Goal: Transaction & Acquisition: Purchase product/service

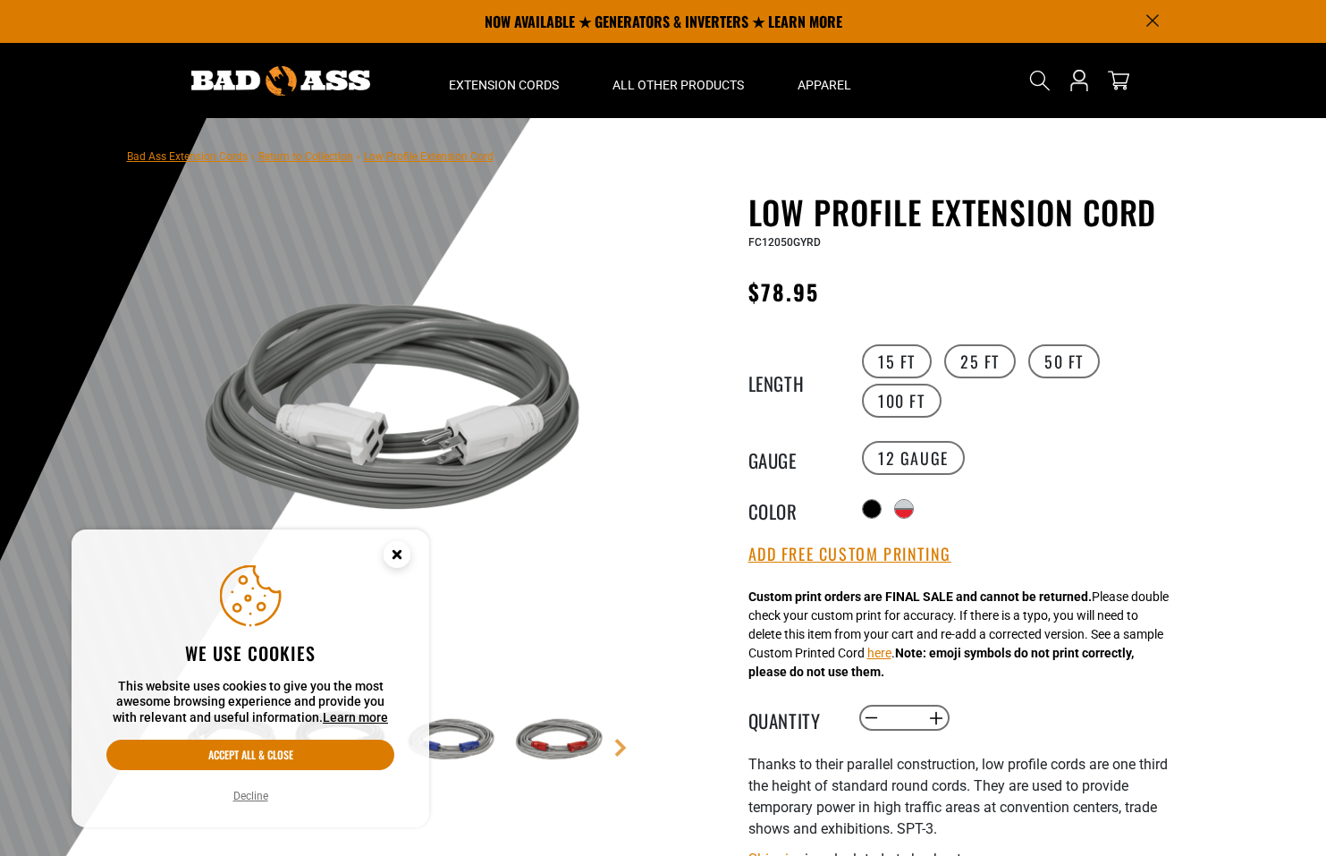
click at [391, 551] on circle "Cookie Consent" at bounding box center [397, 554] width 27 height 27
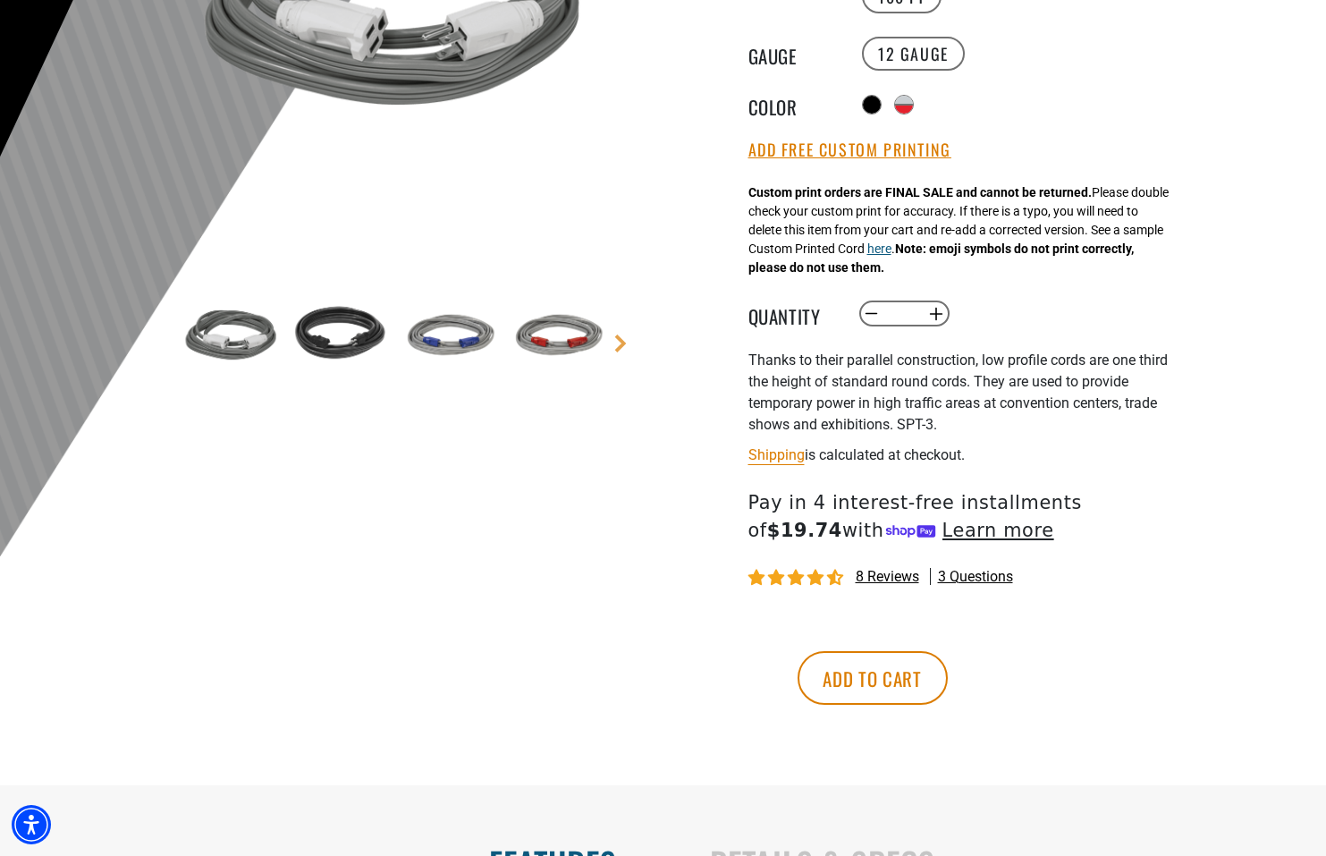
scroll to position [408, 0]
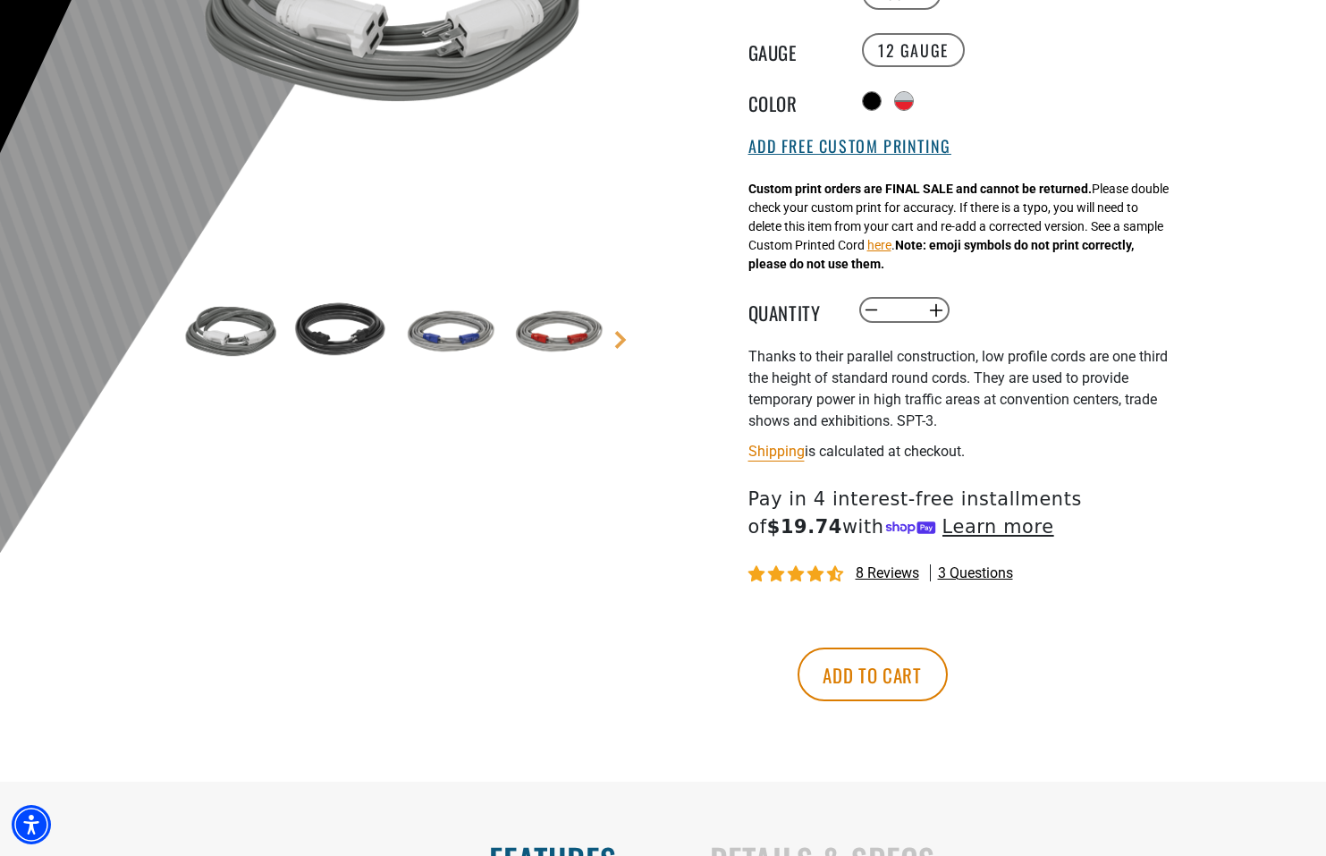
click at [894, 148] on button "Add Free Custom Printing" at bounding box center [850, 147] width 203 height 20
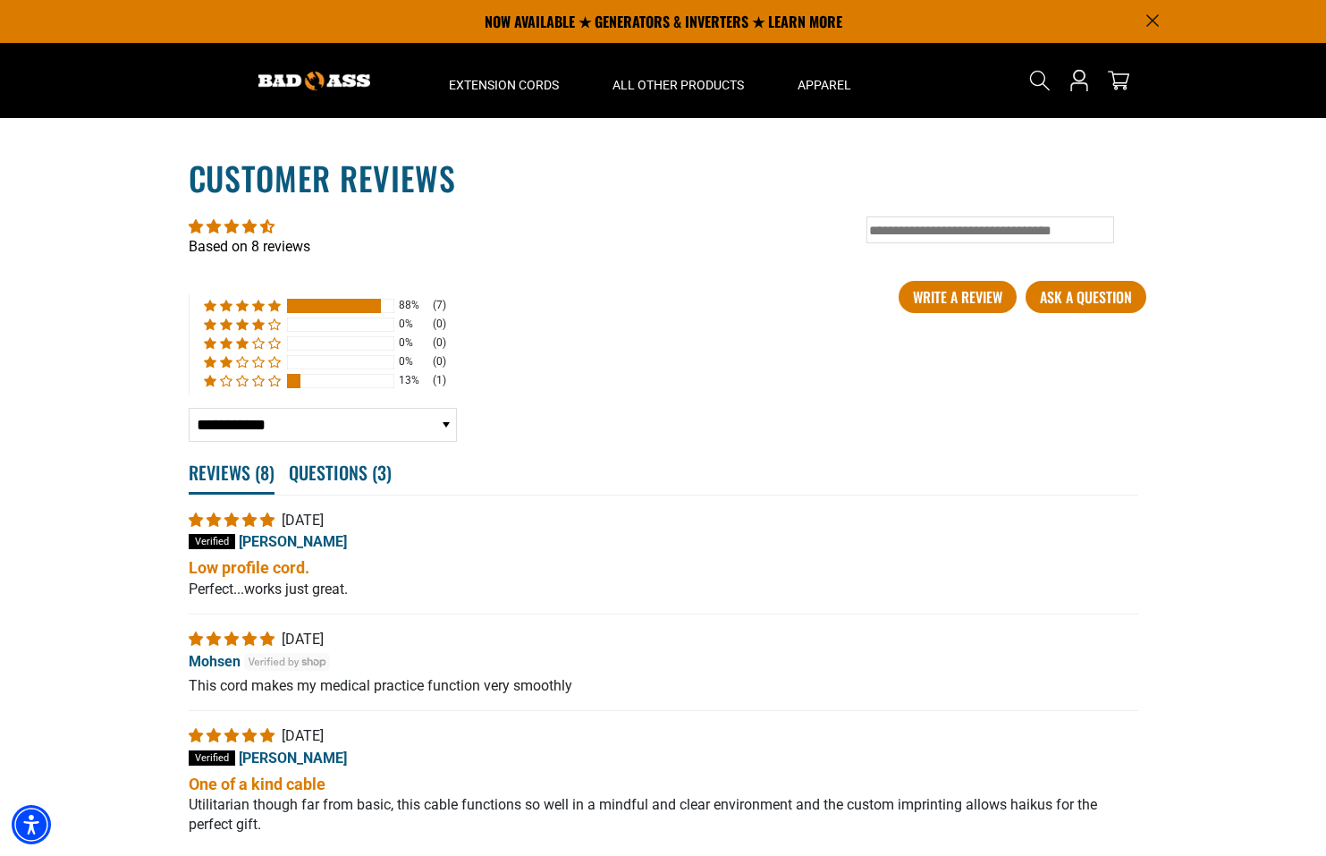
scroll to position [3195, 0]
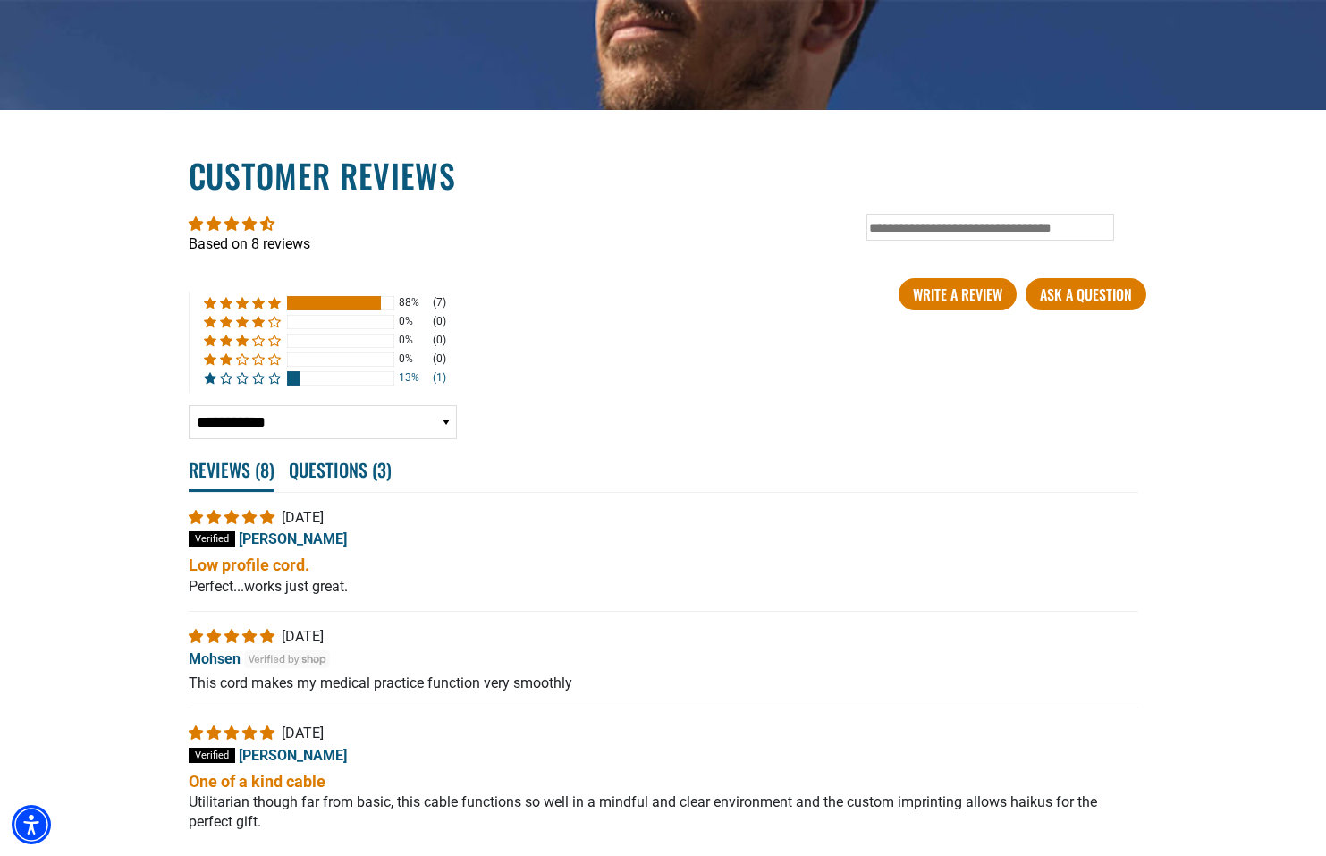
click at [303, 372] on div at bounding box center [340, 378] width 107 height 14
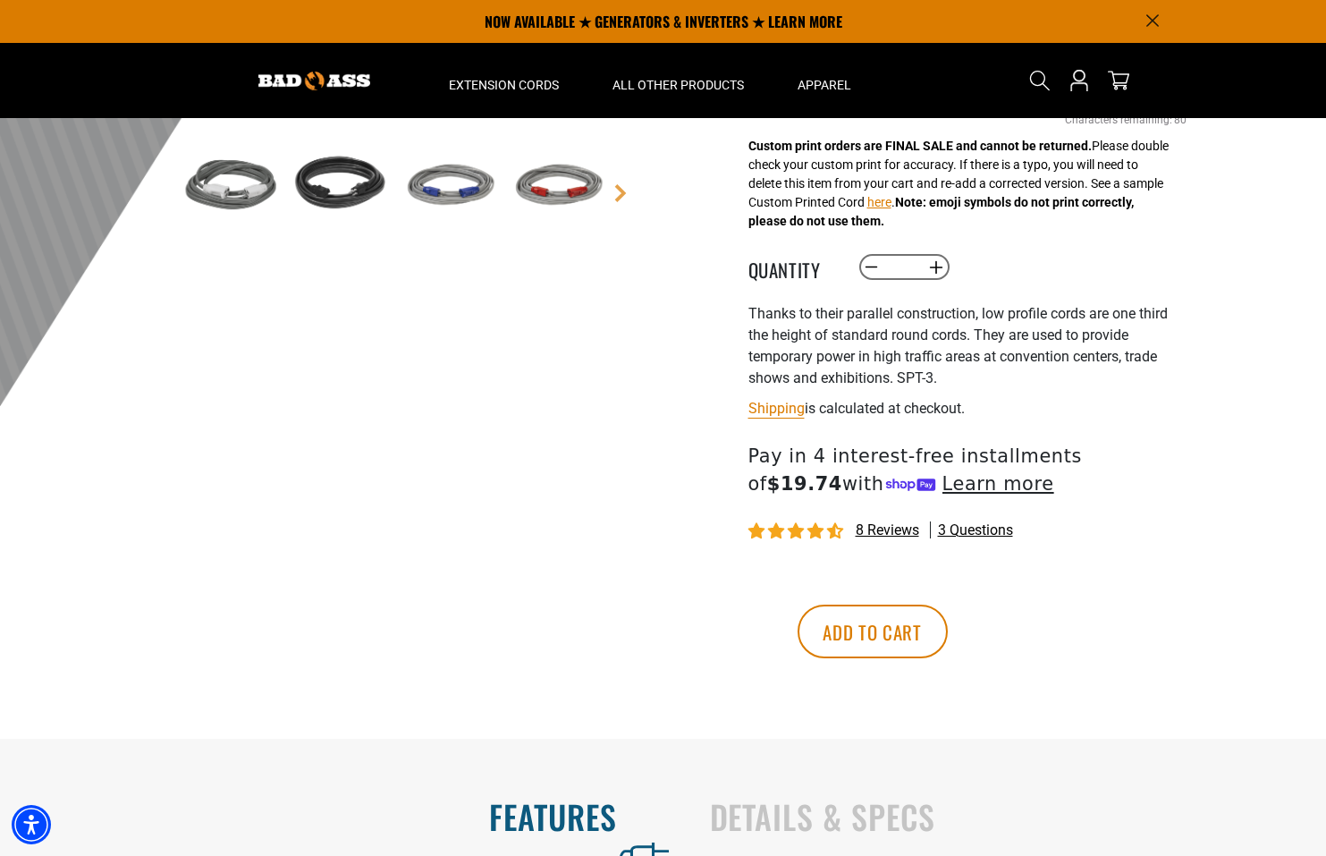
scroll to position [0, 0]
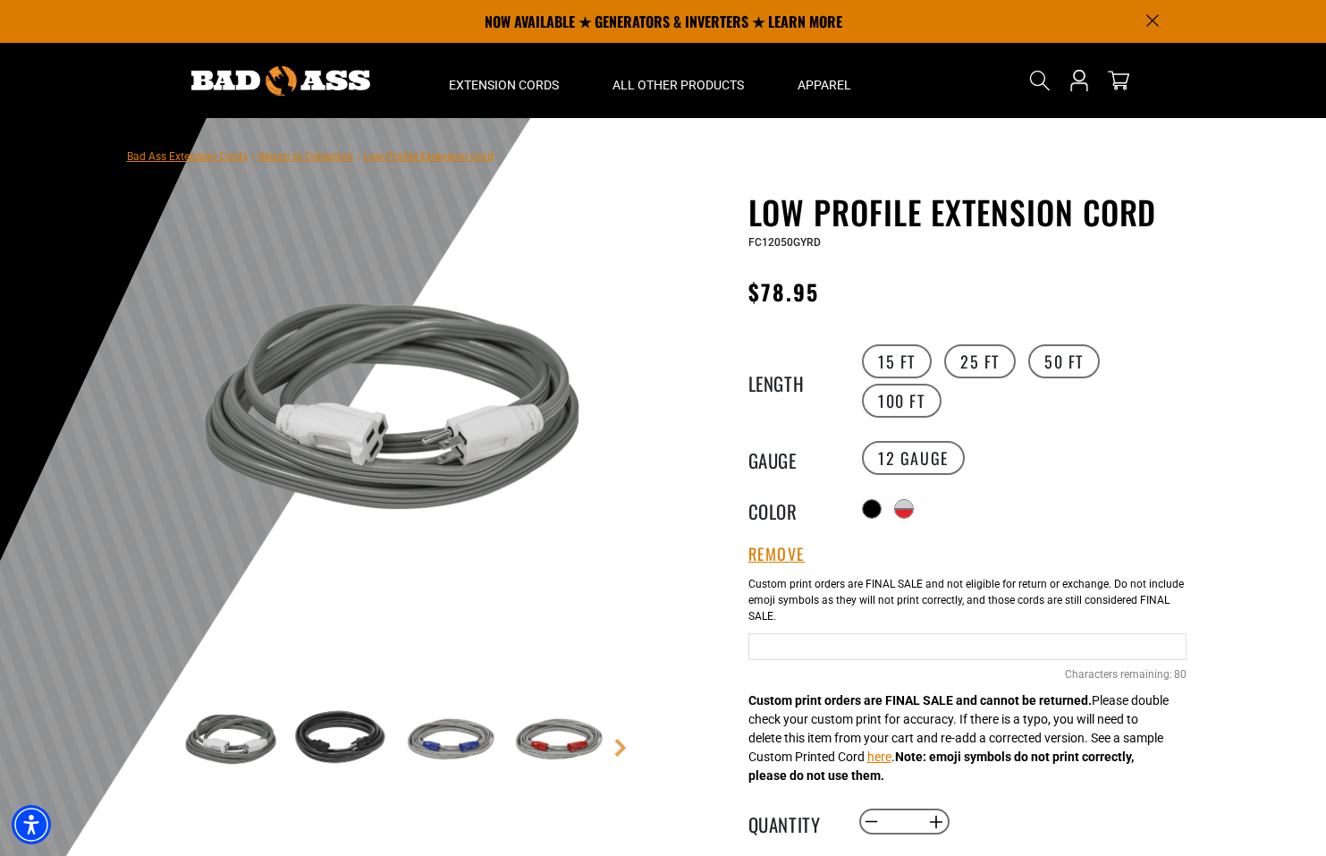
click at [837, 648] on input "Grey and Red cable" at bounding box center [968, 646] width 438 height 27
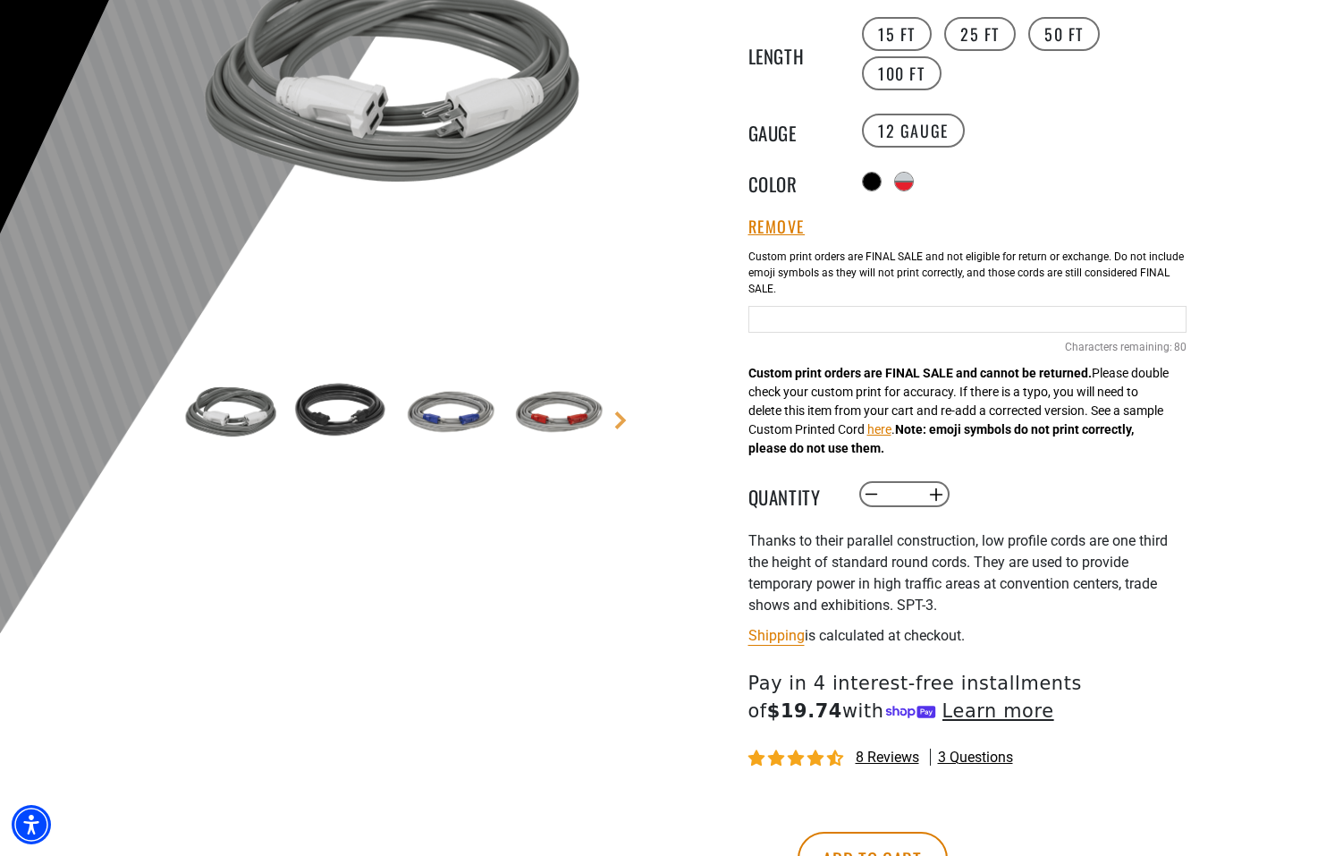
scroll to position [394, 0]
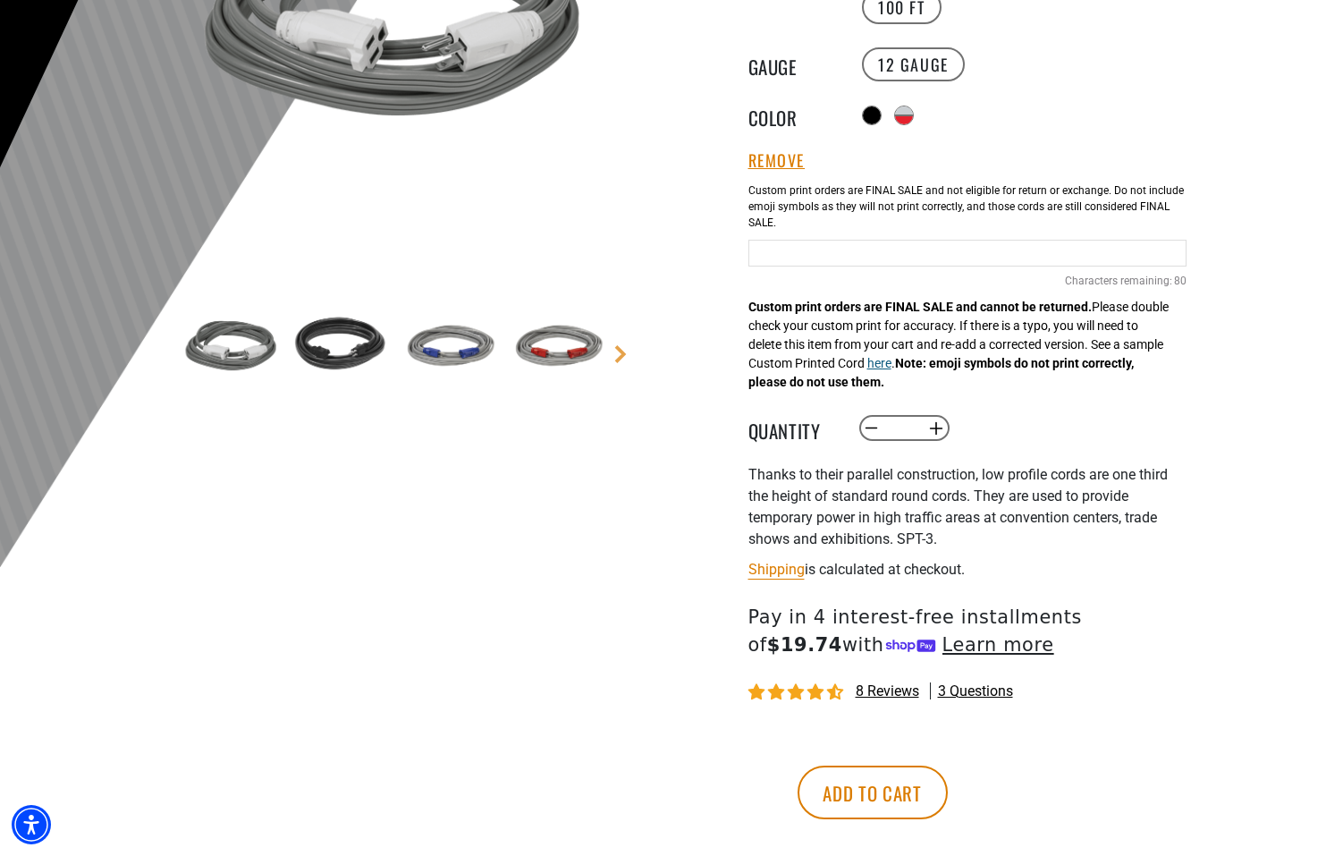
click at [892, 362] on button "here" at bounding box center [880, 363] width 24 height 19
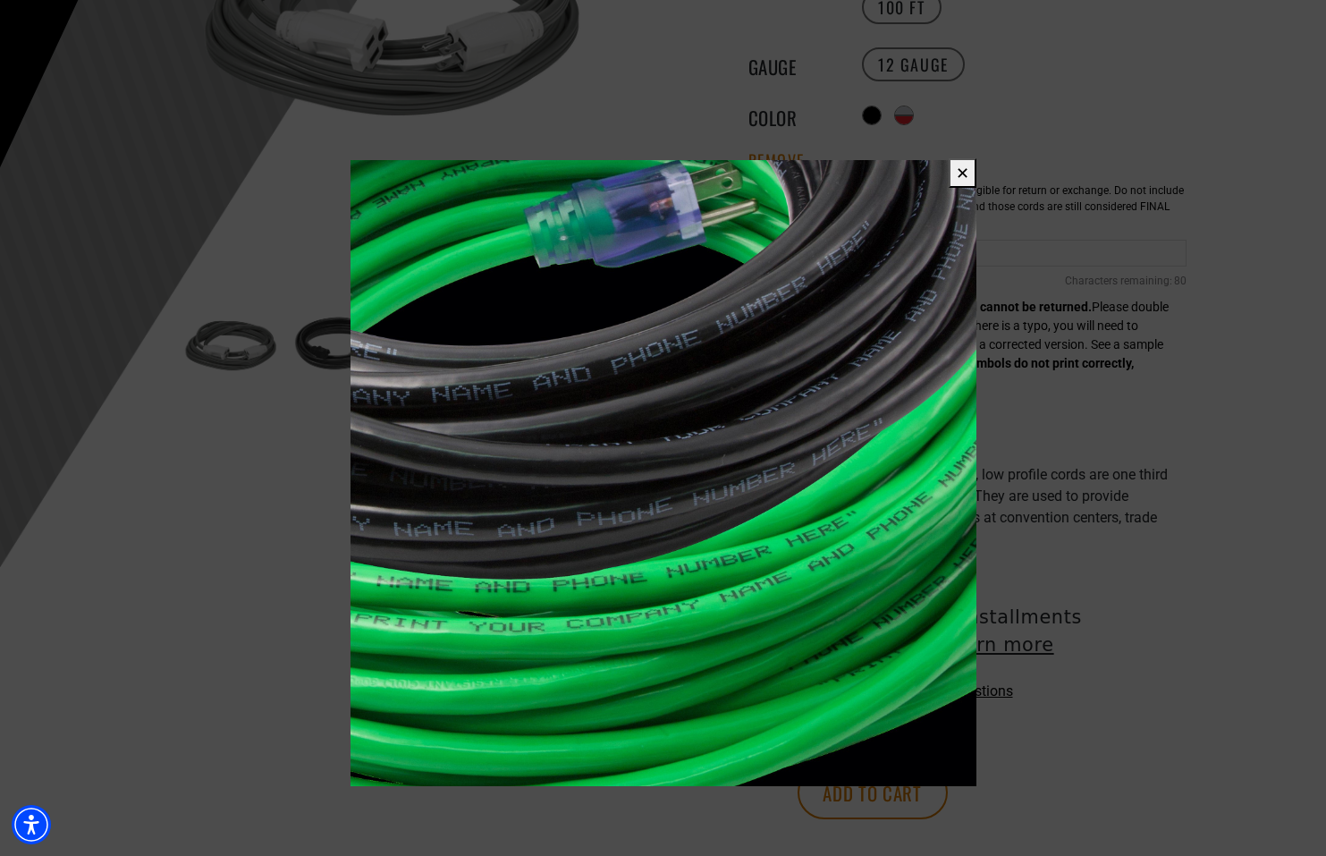
click at [958, 180] on button "✕" at bounding box center [963, 173] width 28 height 30
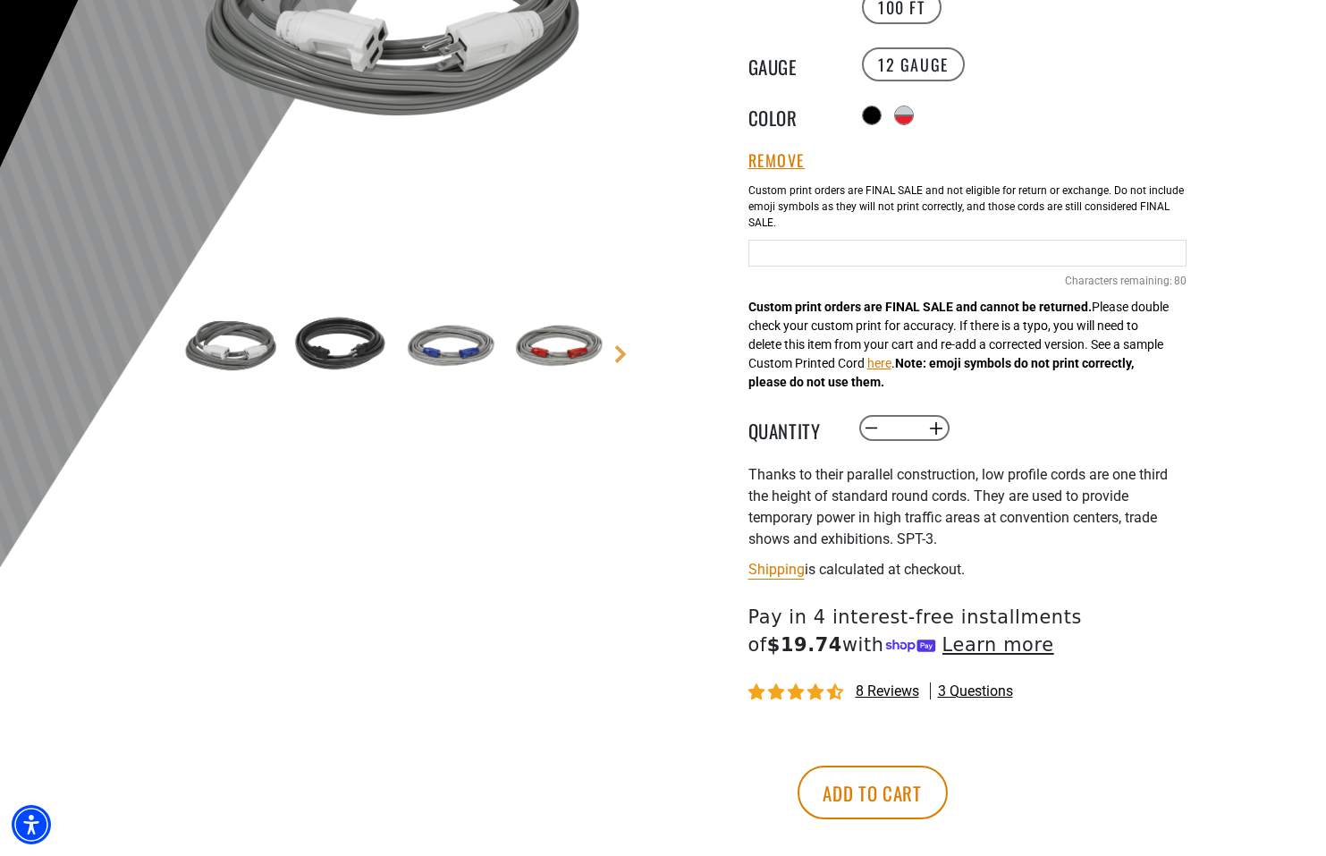
click at [867, 250] on input "Grey and Red cable" at bounding box center [968, 253] width 438 height 27
click at [1182, 452] on div "Low Profile Extension Cord Low Profile Extension Cord FC12050GYRD Regular price…" at bounding box center [968, 336] width 438 height 1073
click at [966, 252] on input "**********" at bounding box center [968, 253] width 438 height 27
type input "**********"
click at [1211, 368] on div at bounding box center [663, 163] width 1326 height 876
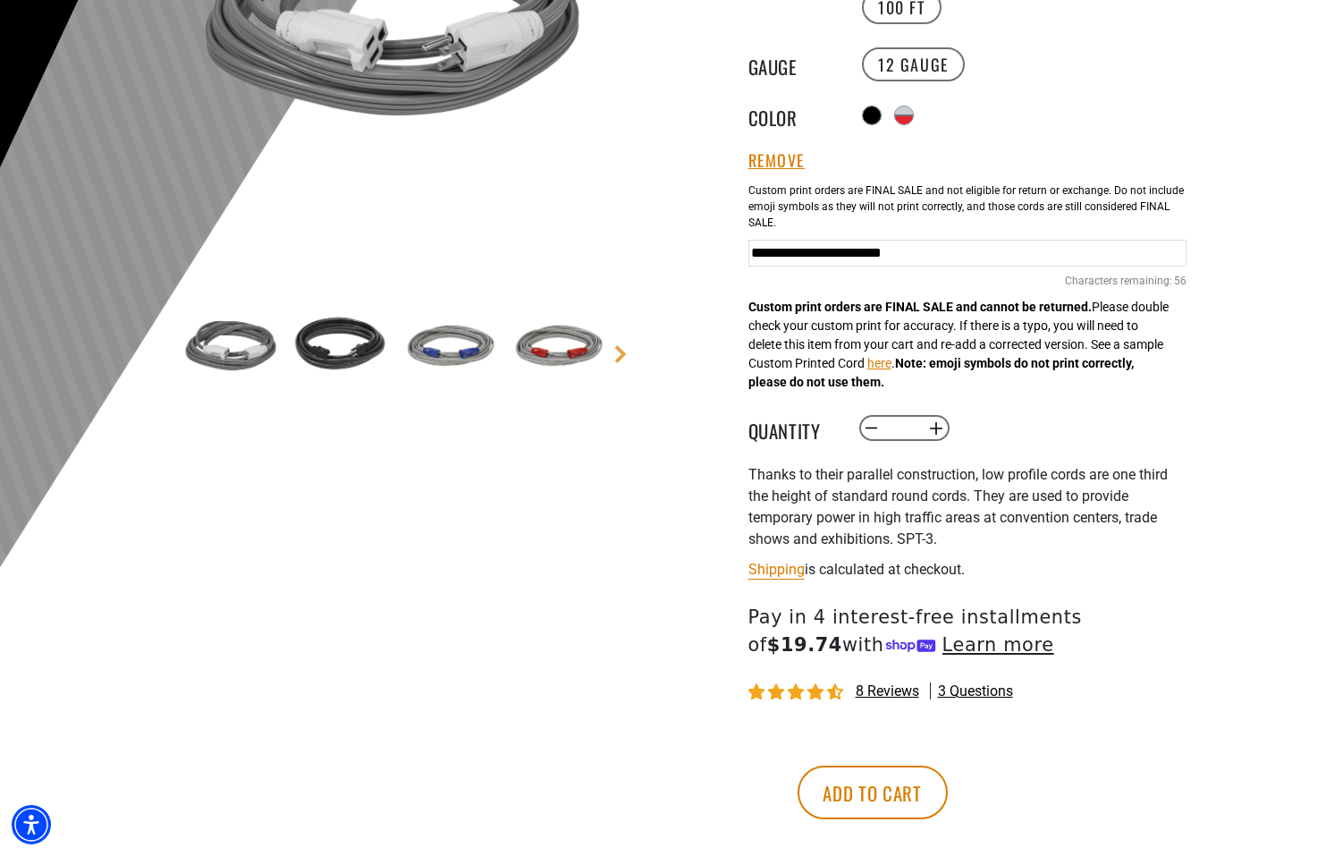
click at [983, 254] on input "**********" at bounding box center [968, 253] width 438 height 27
click at [373, 343] on img at bounding box center [340, 347] width 104 height 104
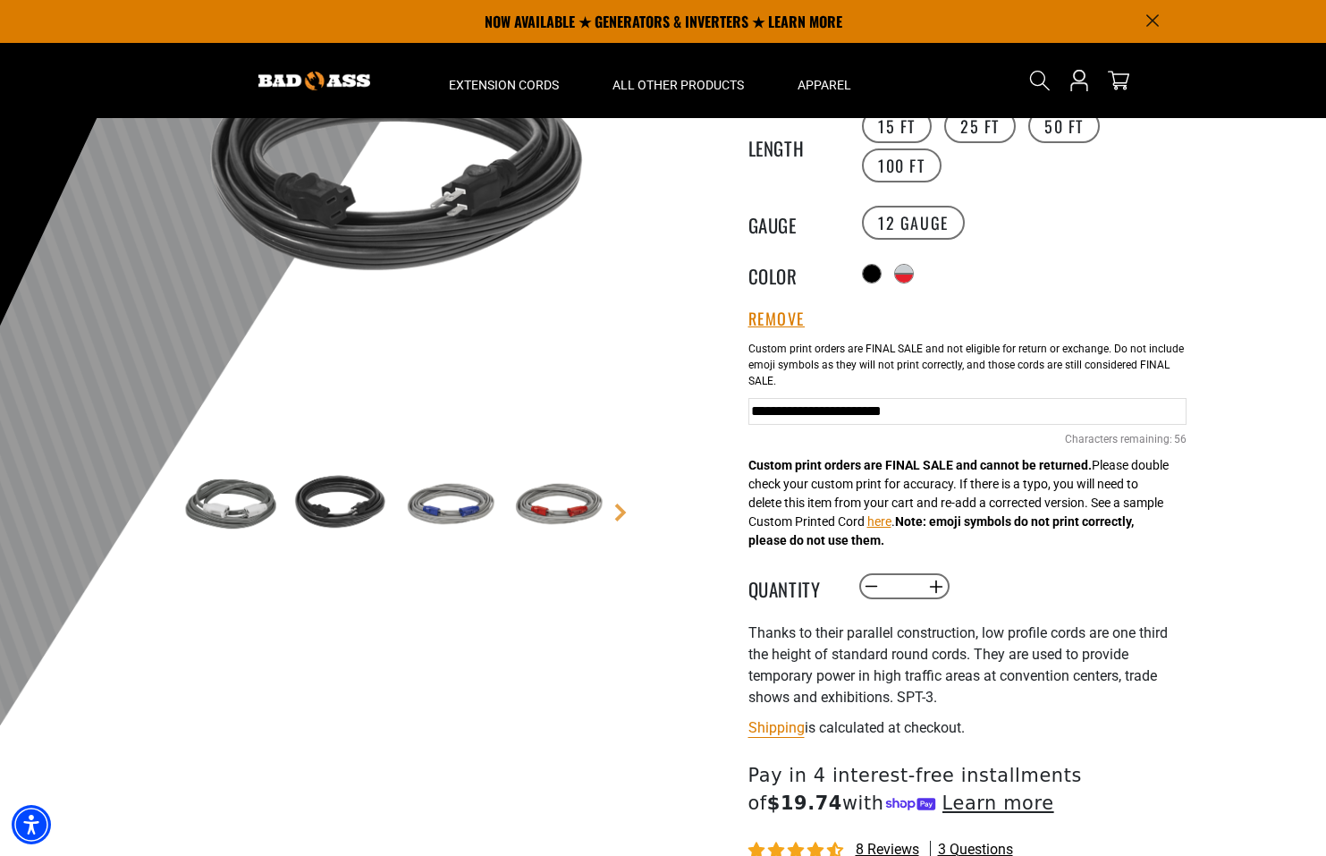
scroll to position [231, 0]
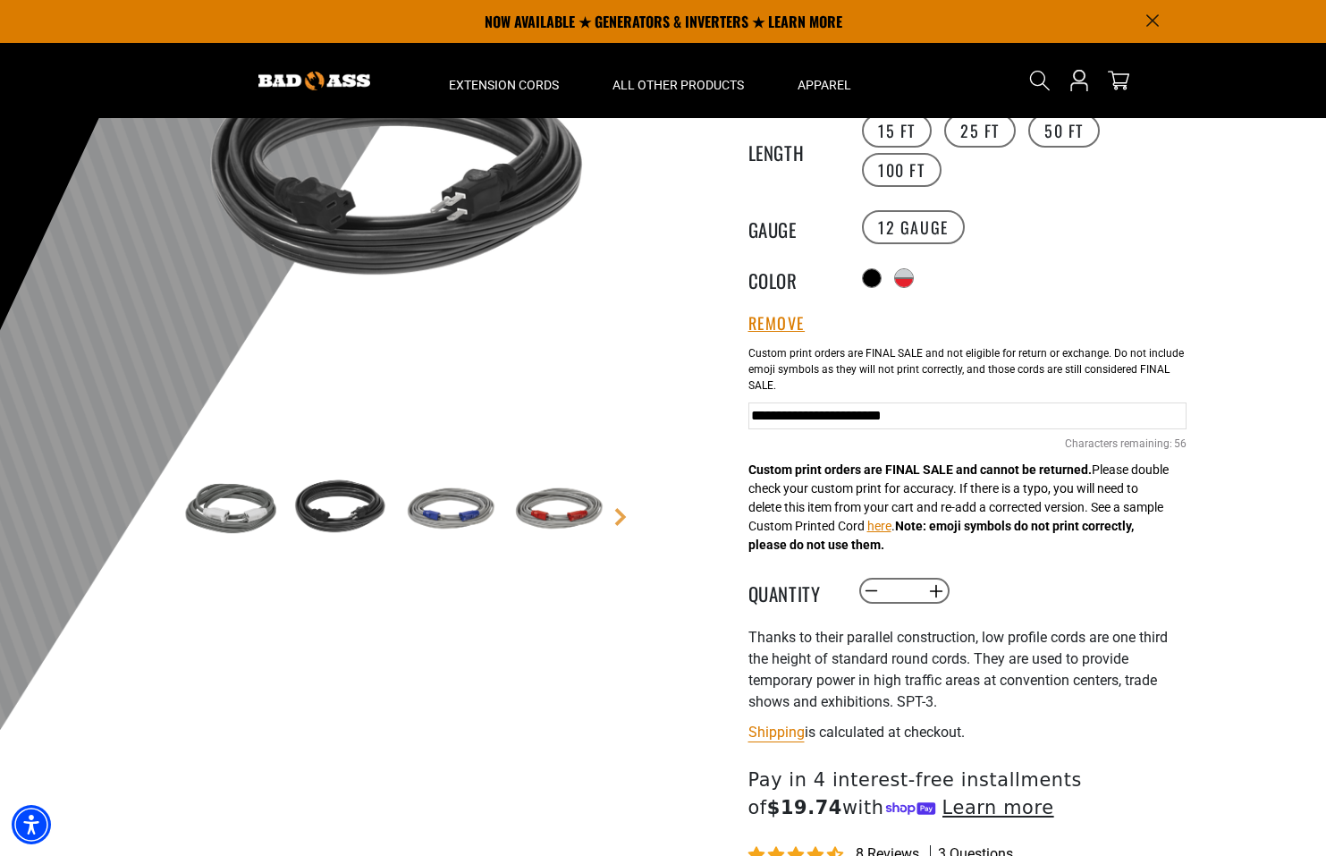
click at [462, 517] on img at bounding box center [448, 510] width 104 height 104
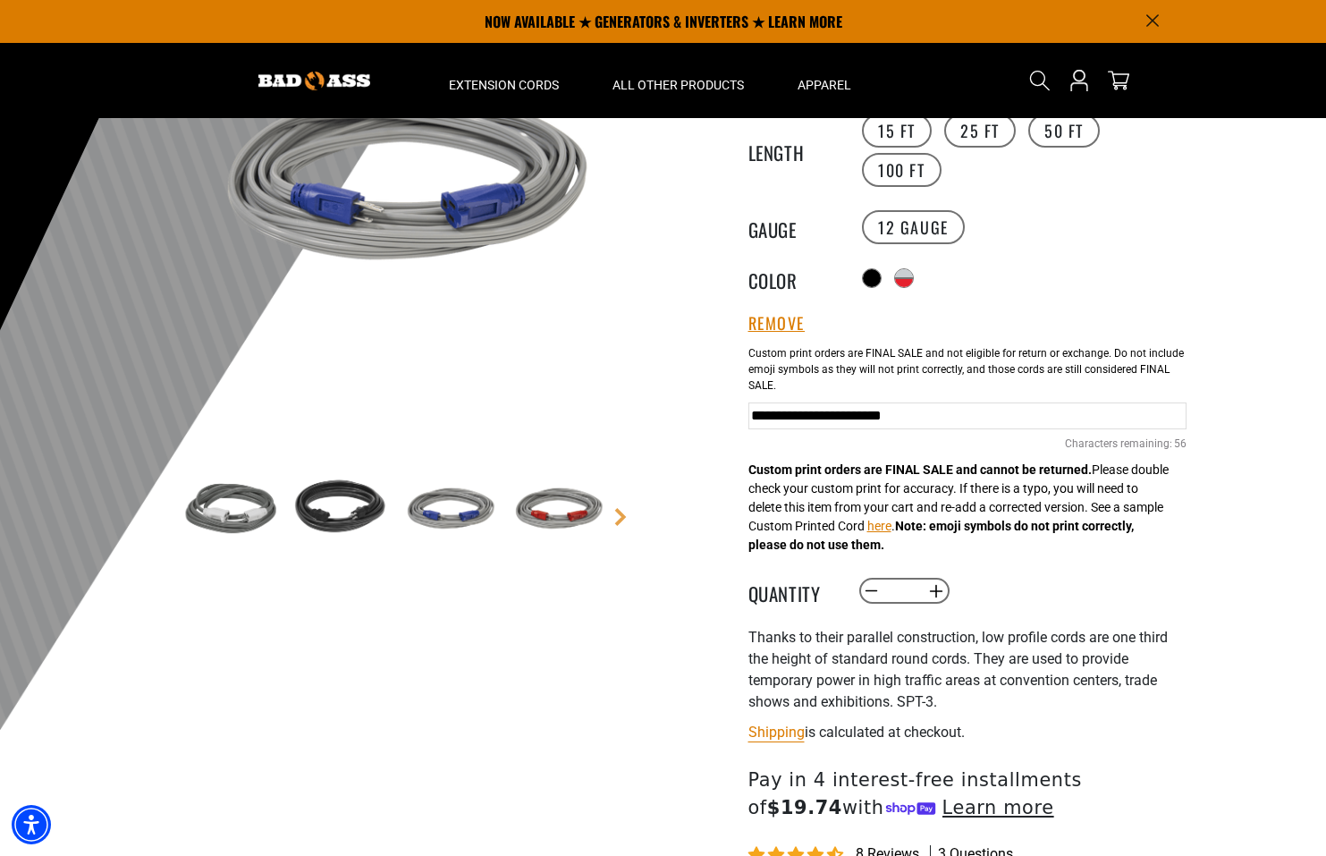
click at [560, 512] on img at bounding box center [556, 510] width 104 height 104
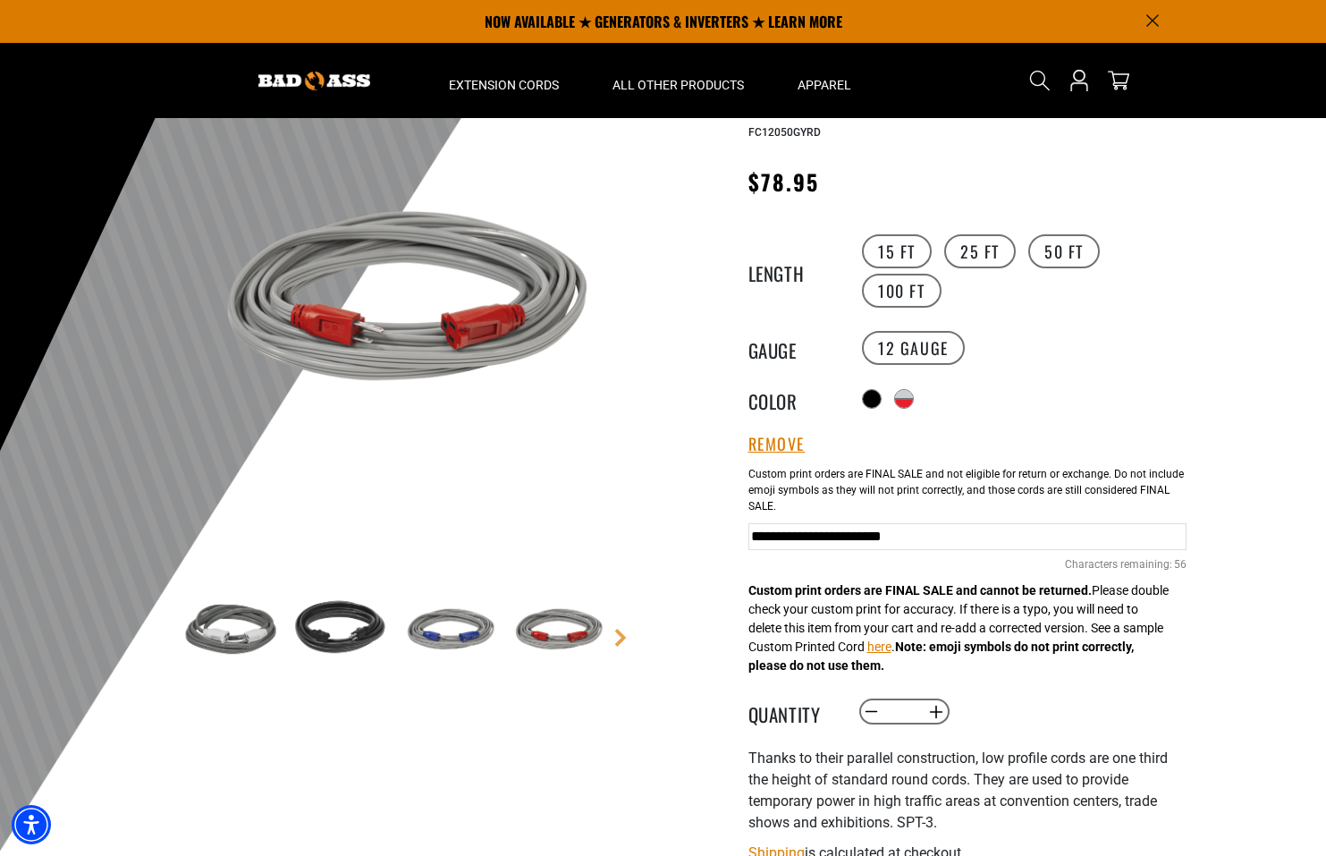
scroll to position [109, 0]
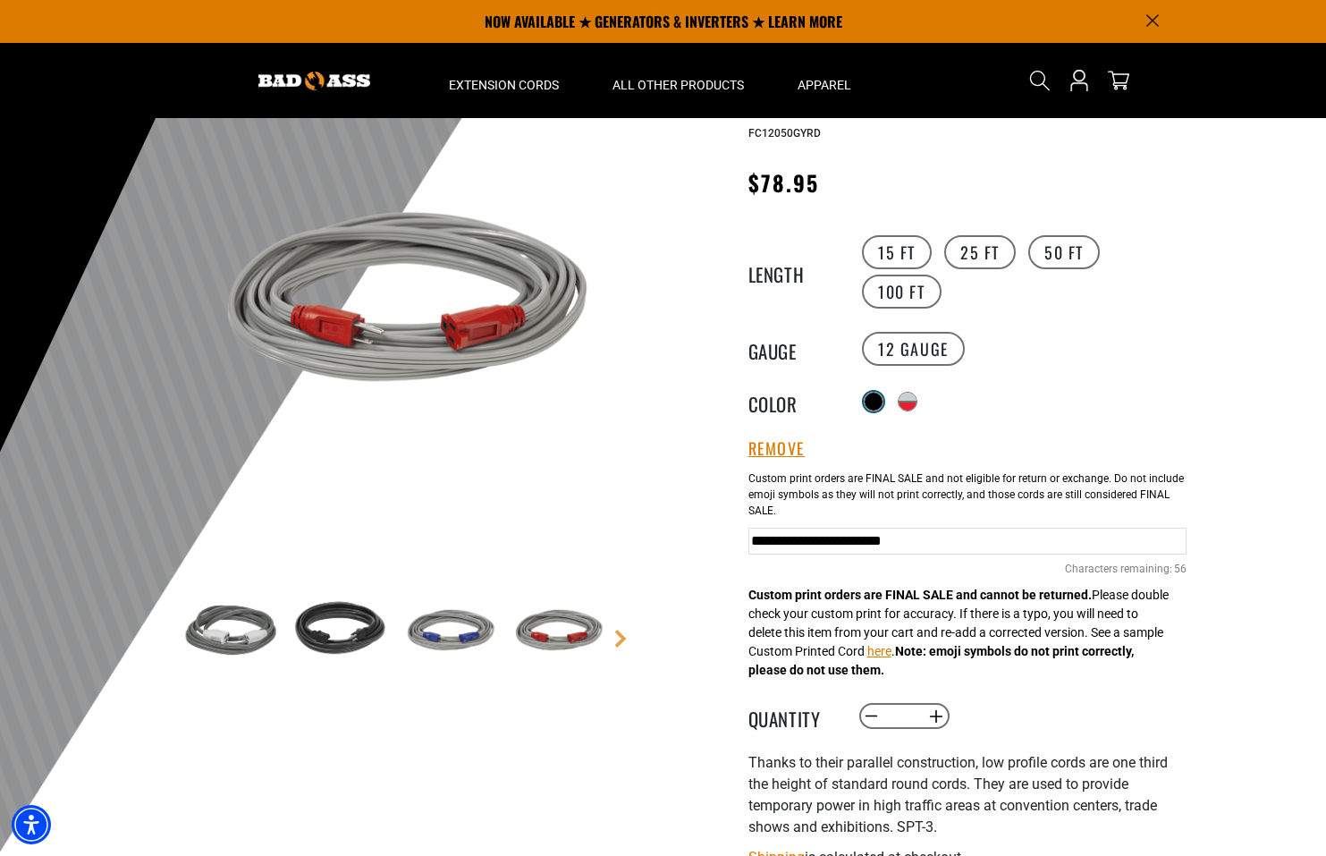
click at [865, 402] on div at bounding box center [874, 402] width 18 height 18
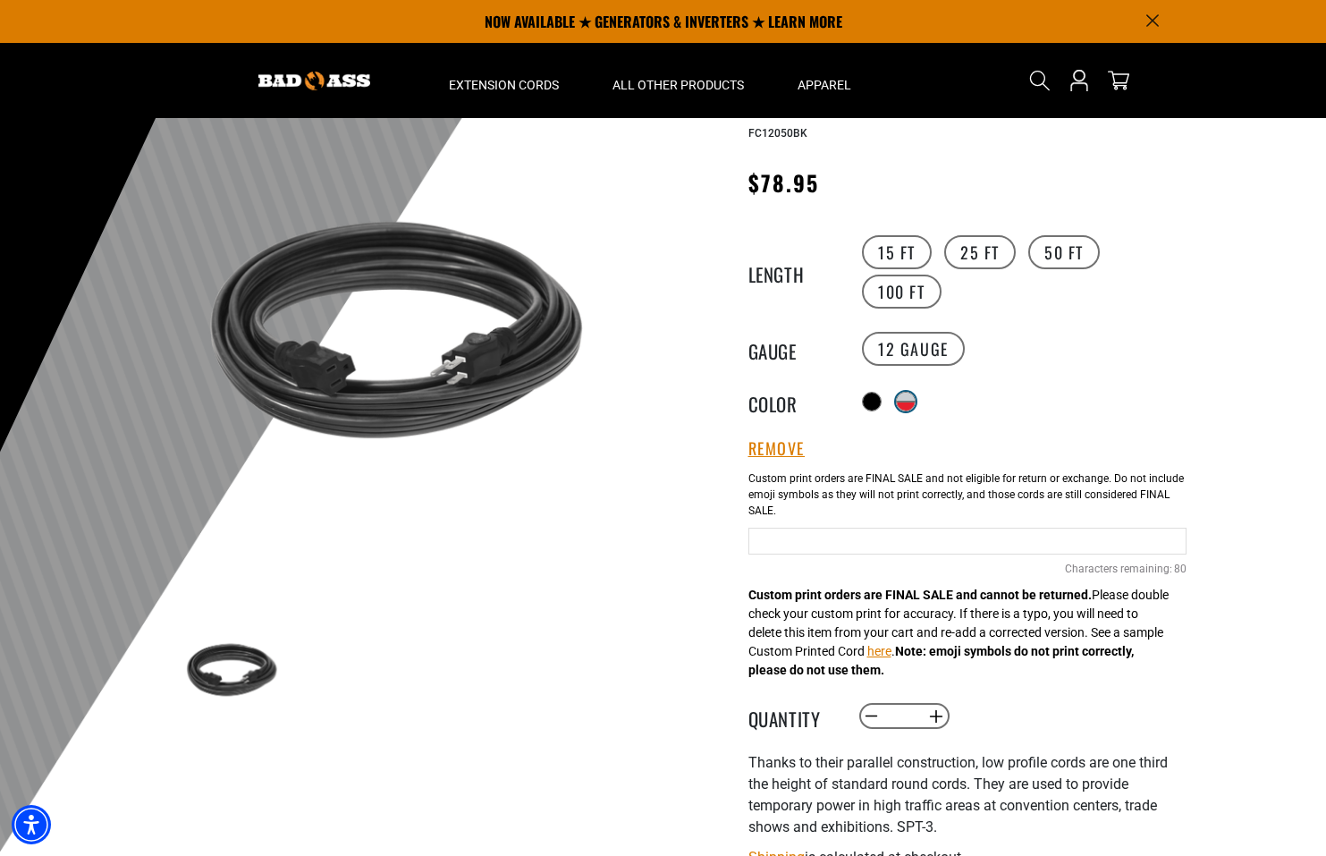
click at [914, 402] on div at bounding box center [906, 406] width 18 height 9
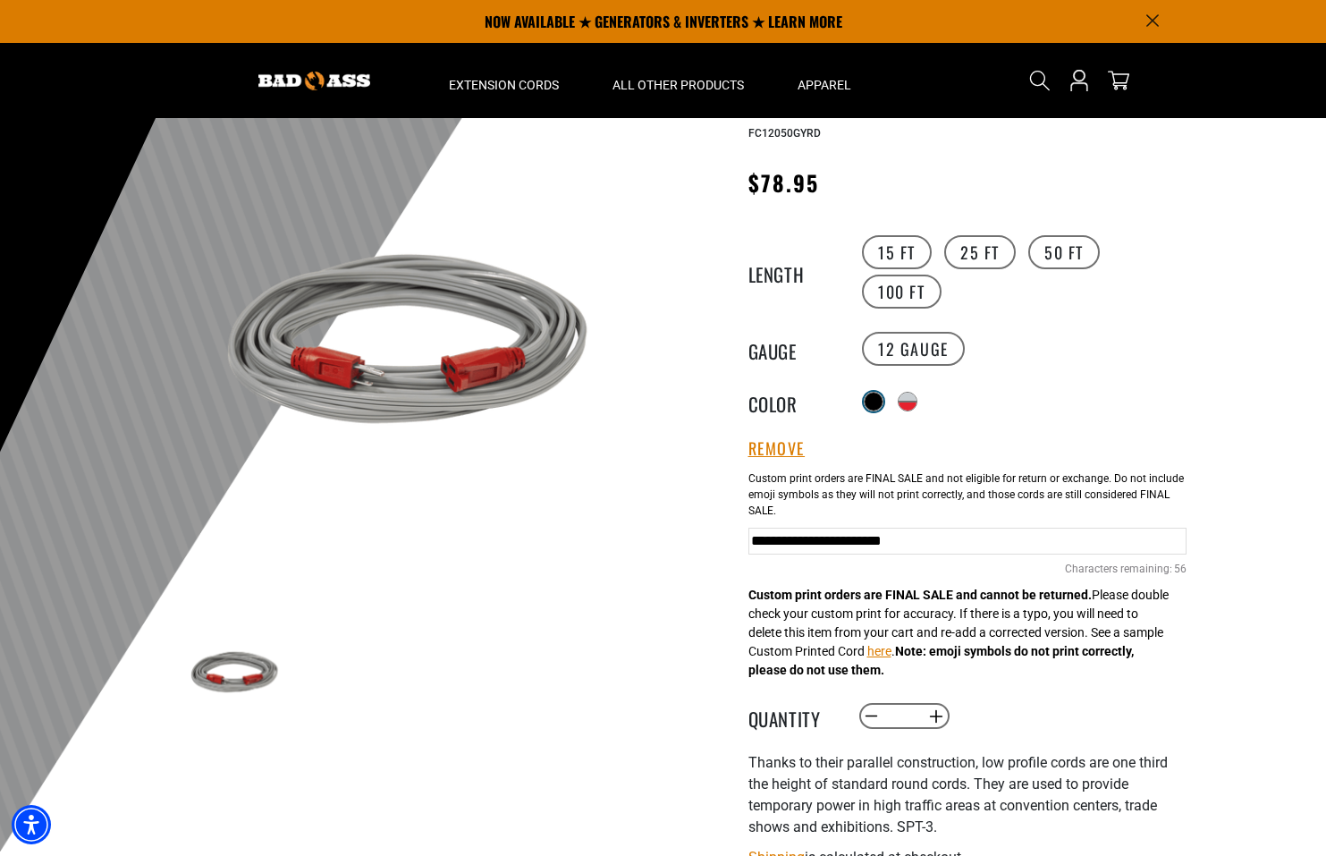
click at [876, 402] on div at bounding box center [874, 402] width 18 height 18
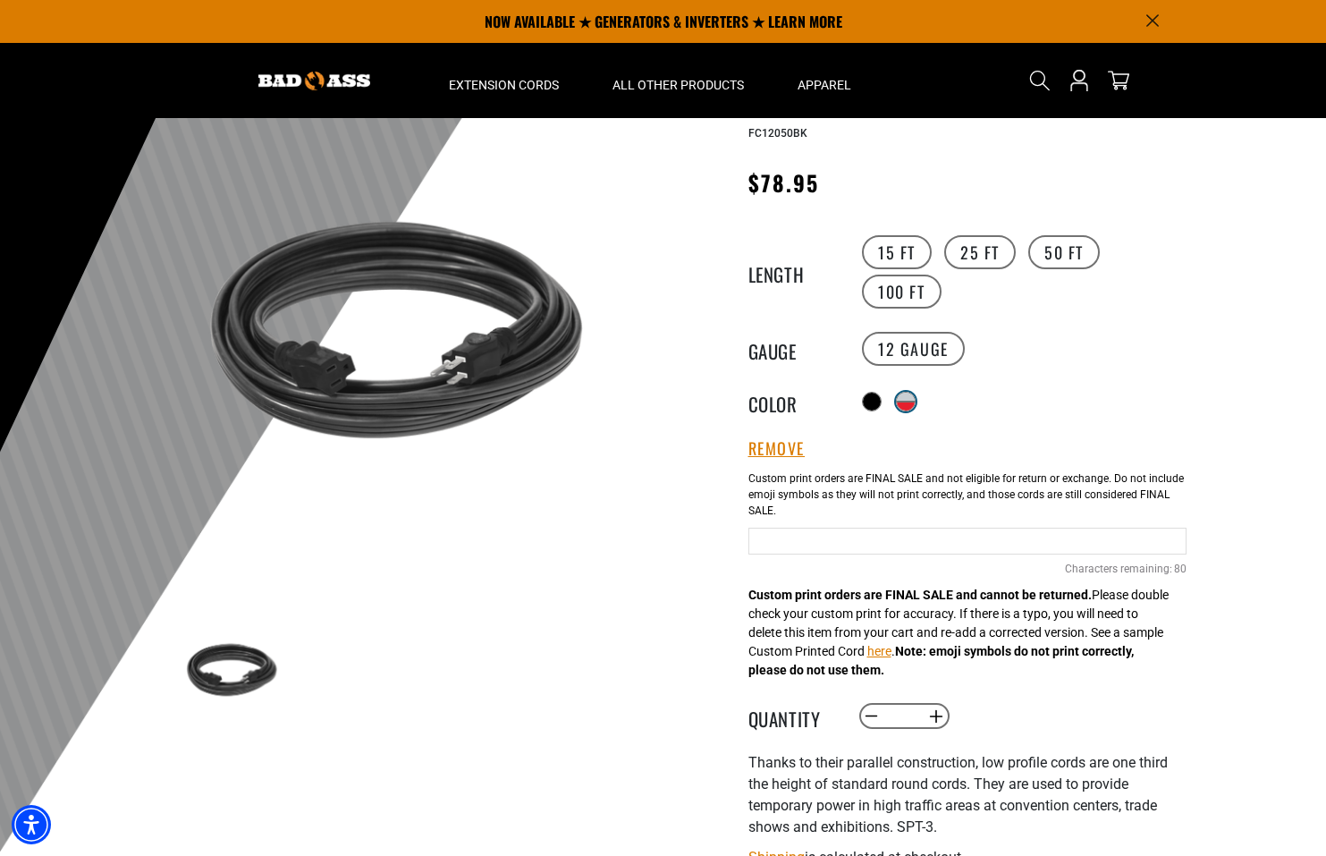
click at [909, 402] on div at bounding box center [906, 406] width 18 height 9
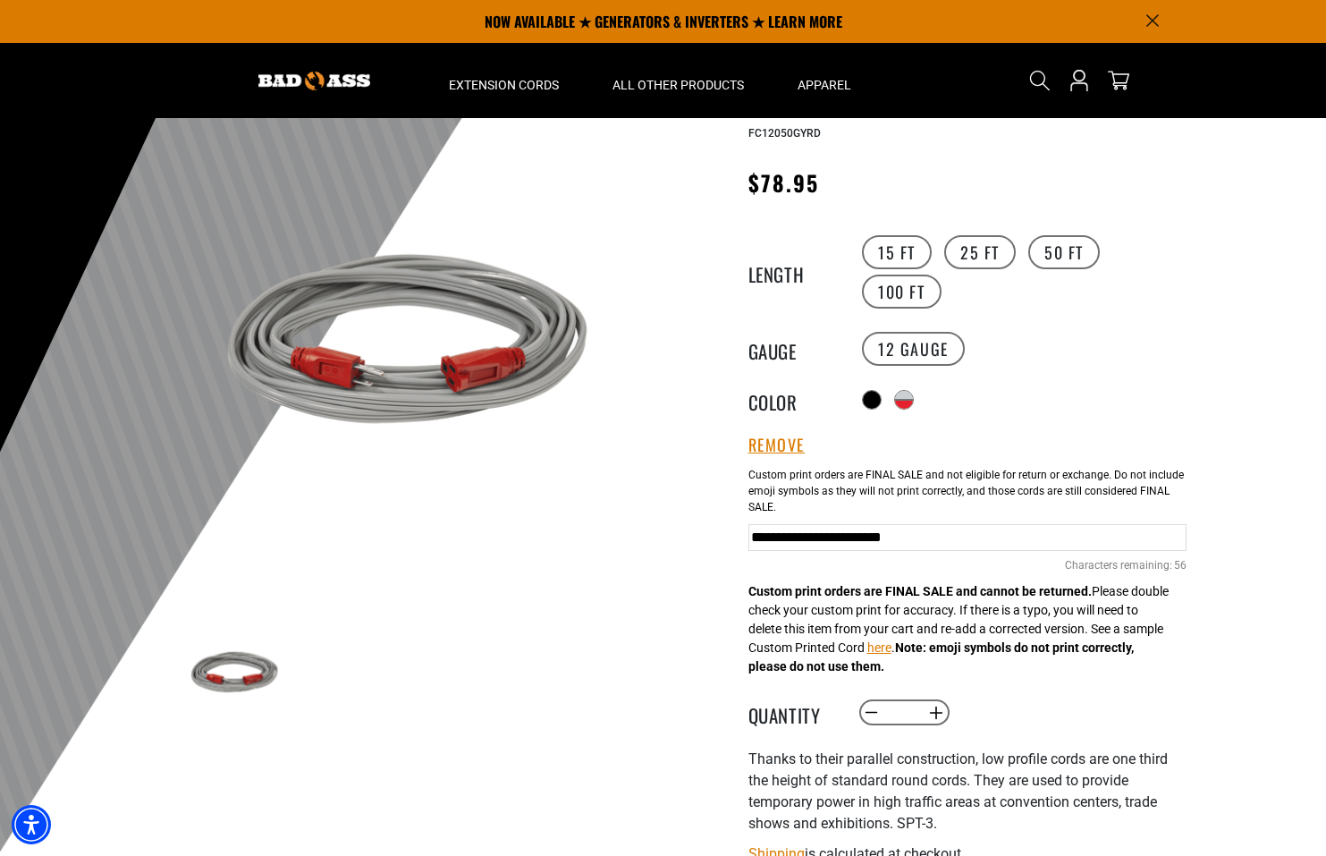
click at [884, 398] on div "Translation missing: en.products.product.variant_sold_out_or_unavailable Transl…" at bounding box center [1022, 399] width 329 height 29
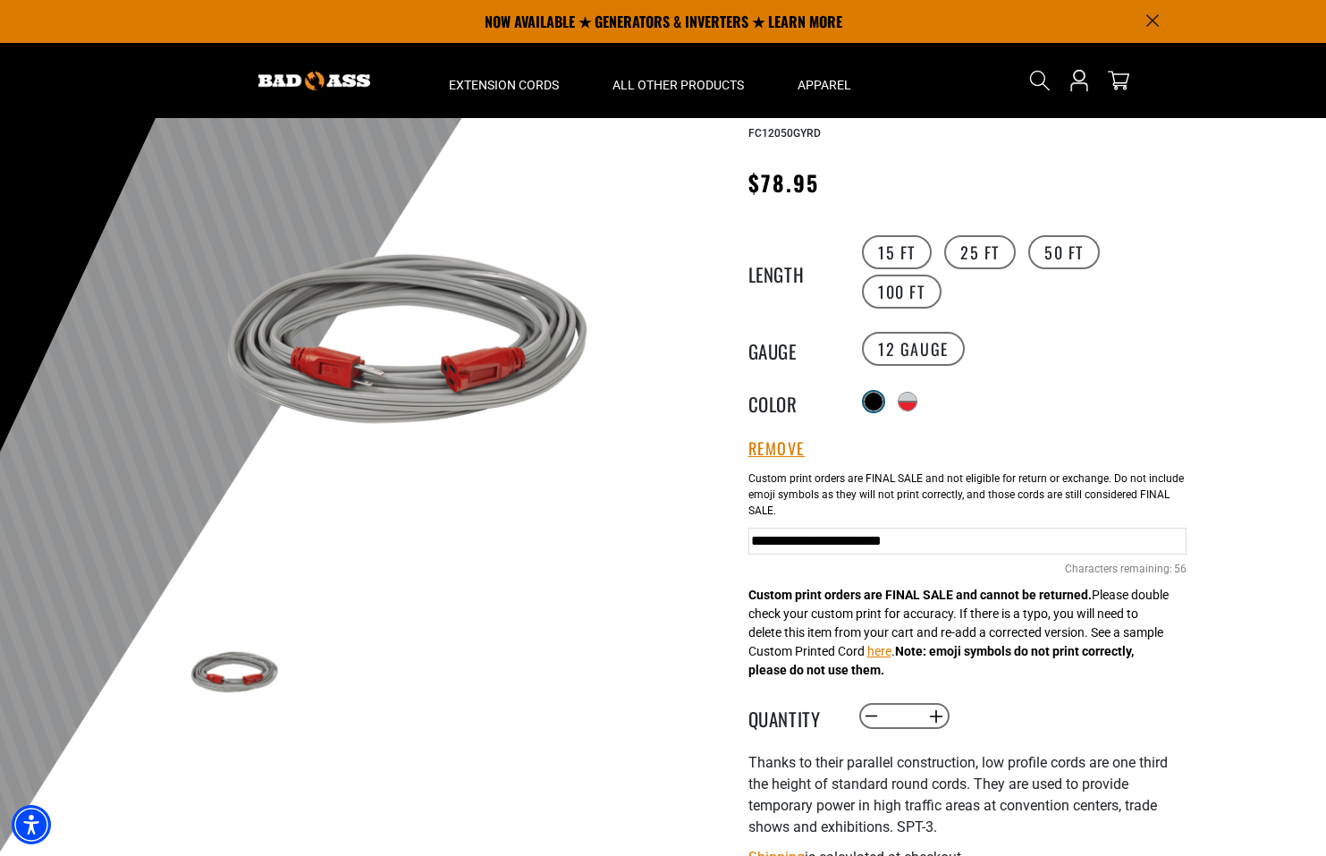
click at [873, 394] on div at bounding box center [874, 402] width 18 height 18
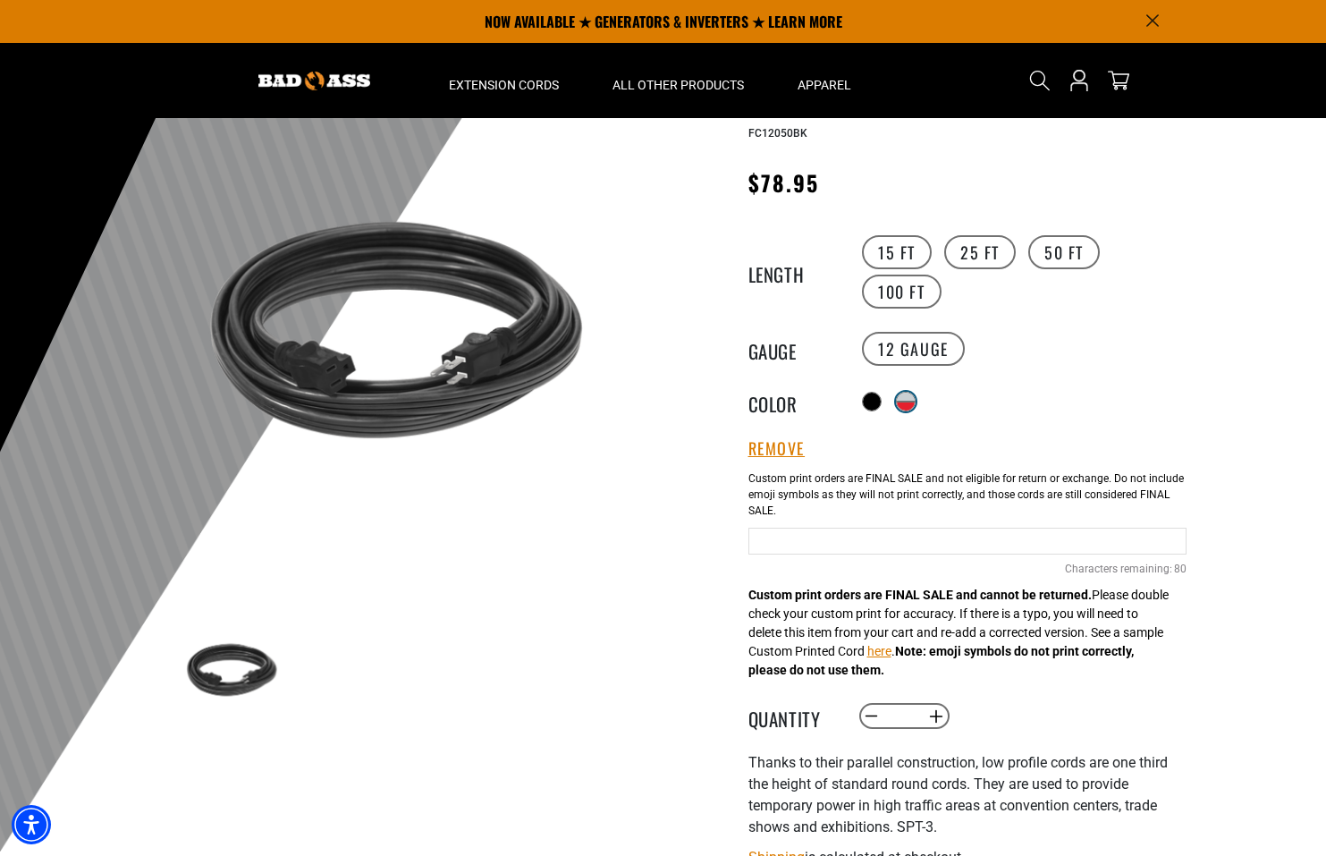
click at [913, 402] on div at bounding box center [906, 406] width 18 height 9
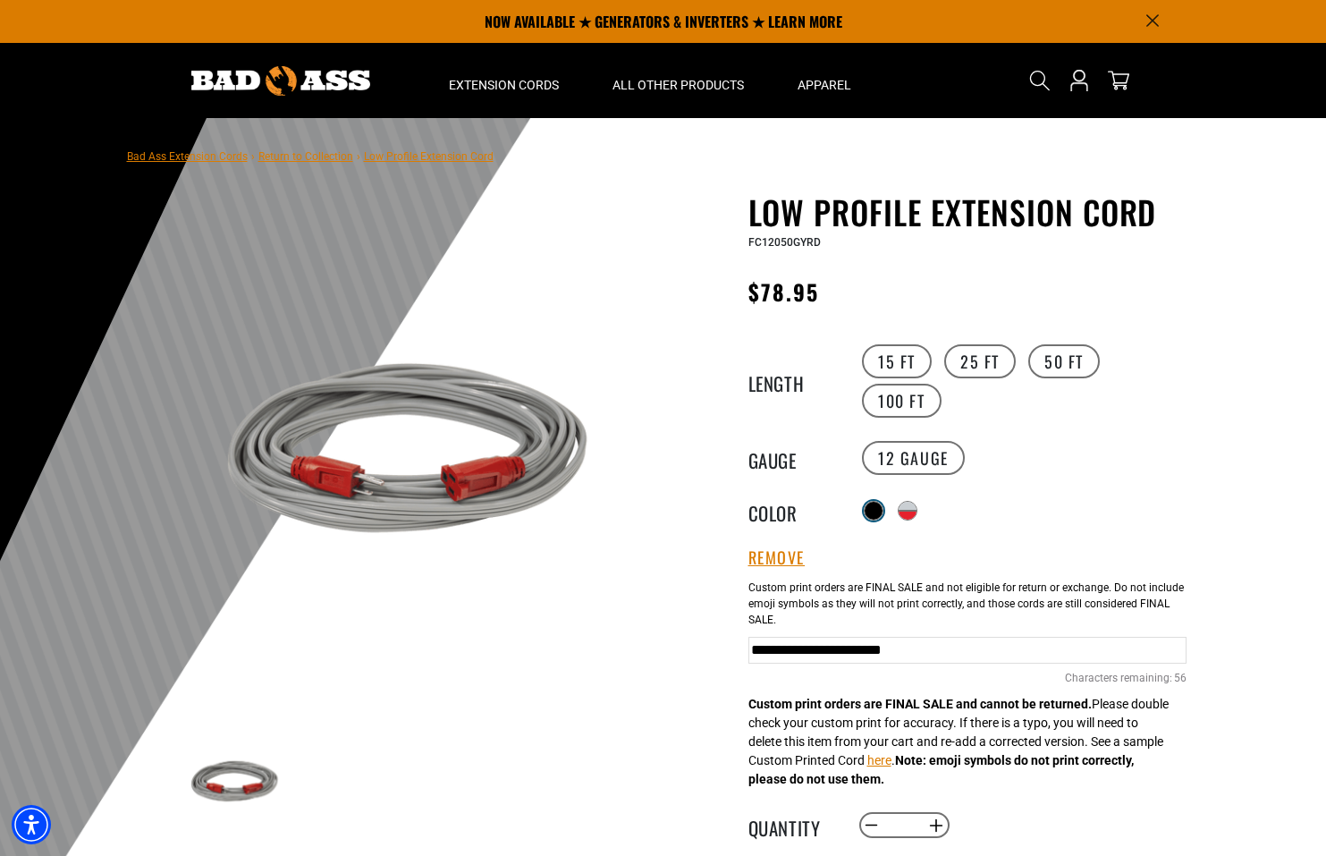
click at [868, 502] on div at bounding box center [874, 511] width 18 height 18
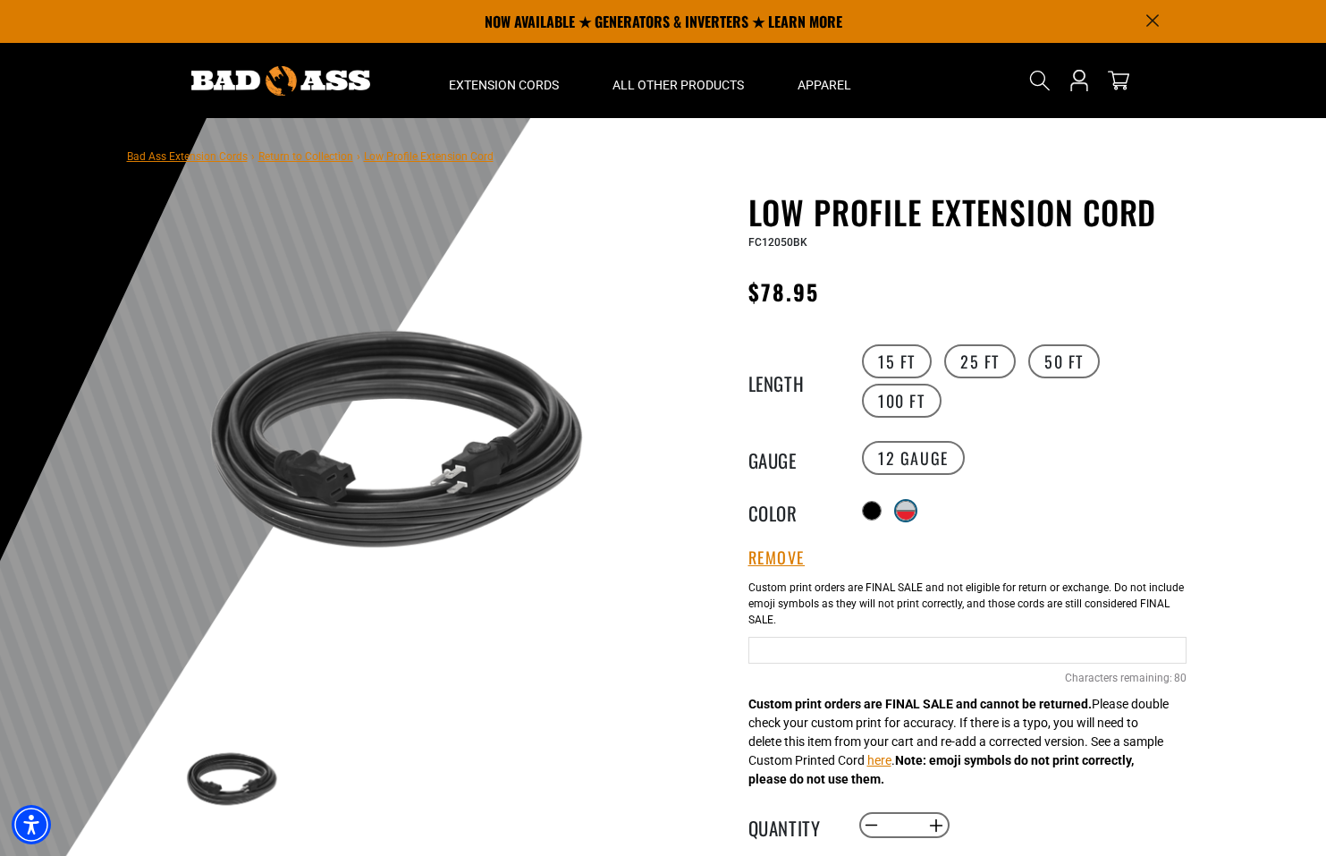
click at [909, 511] on div at bounding box center [906, 515] width 18 height 9
